Goal: Navigation & Orientation: Find specific page/section

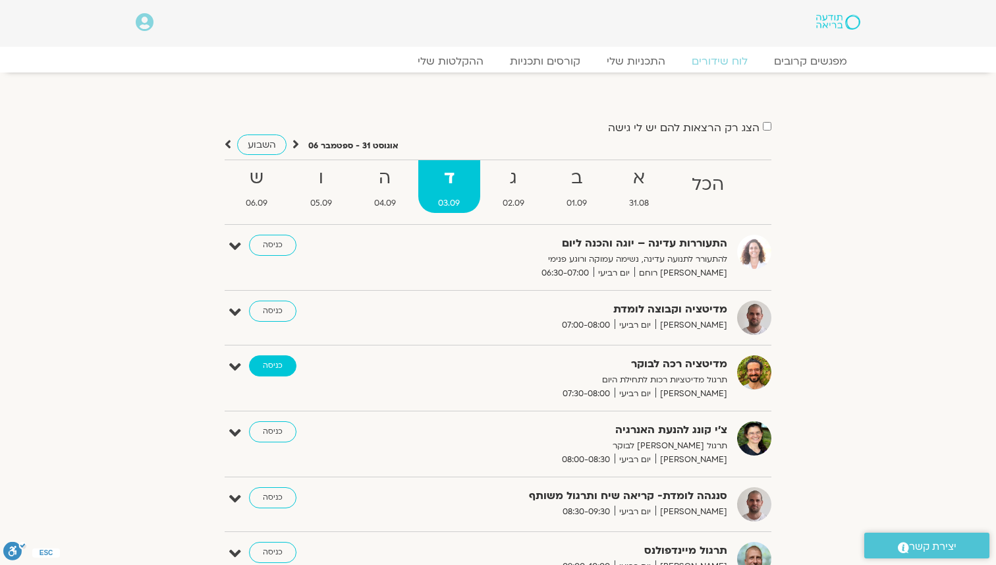
click at [288, 362] on link "כניסה" at bounding box center [272, 365] width 47 height 21
click at [289, 429] on link "כניסה" at bounding box center [272, 431] width 47 height 21
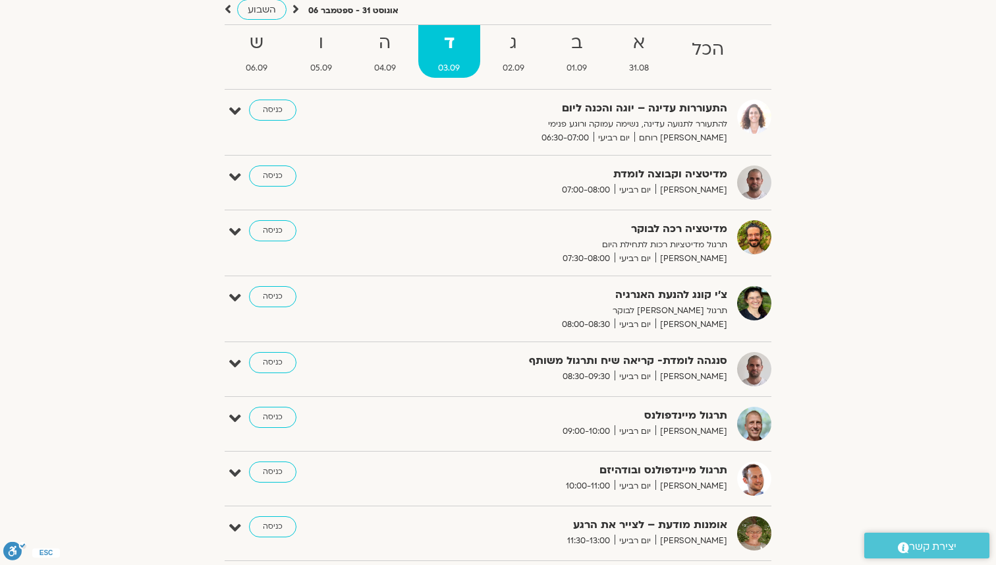
scroll to position [131, 0]
